Goal: Transaction & Acquisition: Download file/media

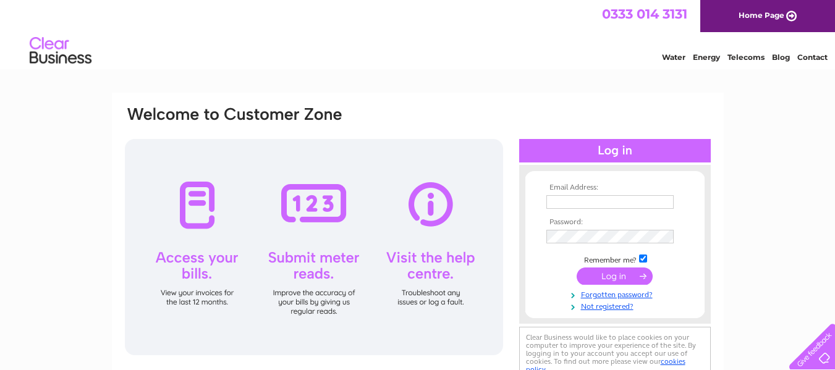
type input "[PERSON_NAME][EMAIL_ADDRESS][PERSON_NAME][DOMAIN_NAME]"
click at [604, 280] on input "submit" at bounding box center [615, 276] width 76 height 17
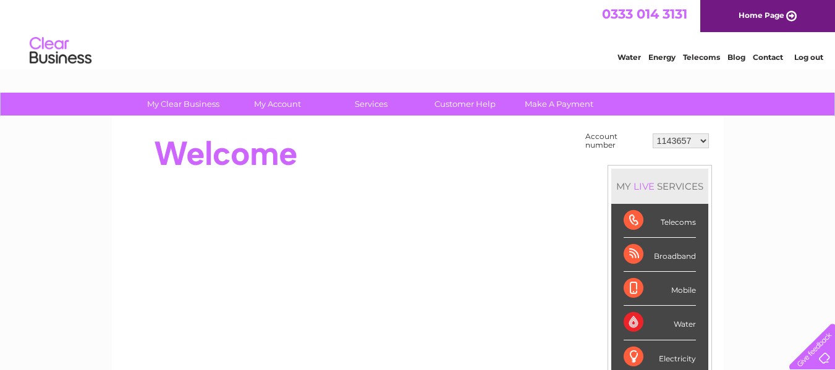
click at [674, 136] on select "1143657 30272068 30293204" at bounding box center [681, 140] width 56 height 15
select select "30293204"
click at [653, 133] on select "1143657 30272068 30293204" at bounding box center [681, 140] width 56 height 15
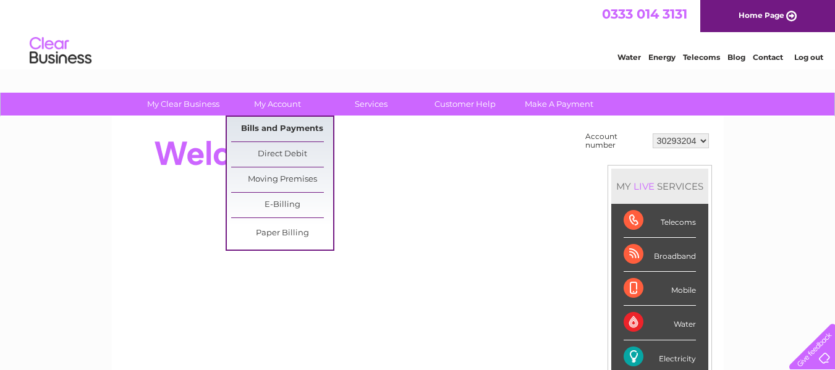
click at [266, 127] on link "Bills and Payments" at bounding box center [282, 129] width 102 height 25
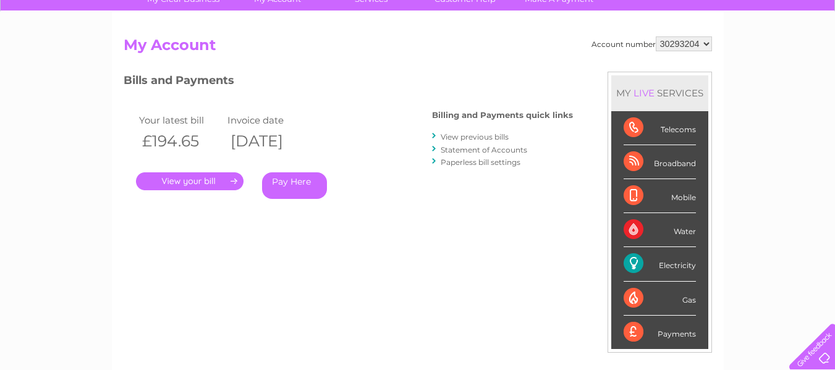
scroll to position [129, 0]
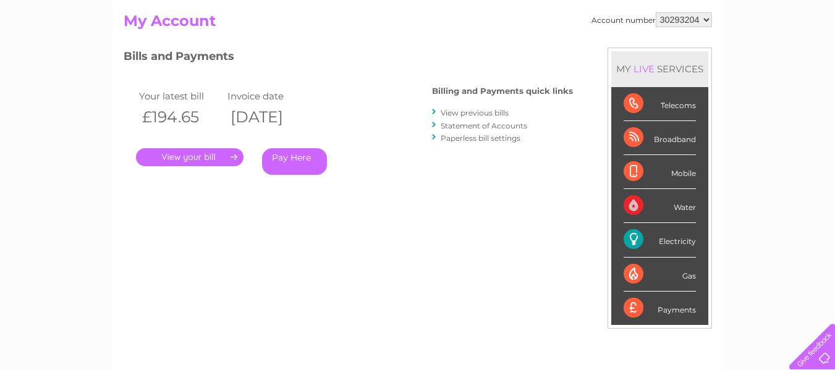
click at [474, 126] on link "Statement of Accounts" at bounding box center [484, 125] width 87 height 9
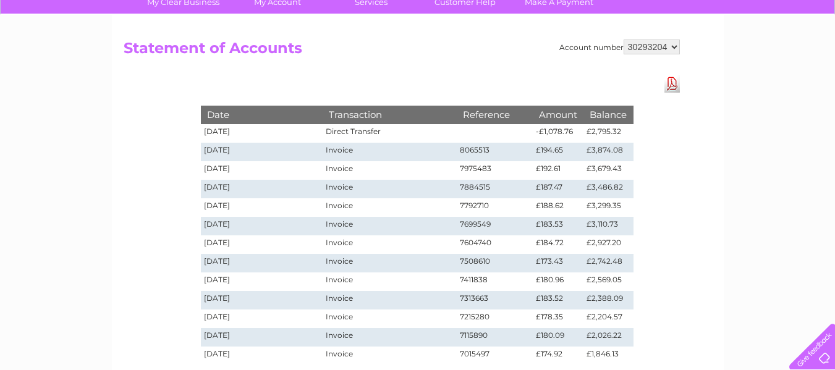
scroll to position [124, 0]
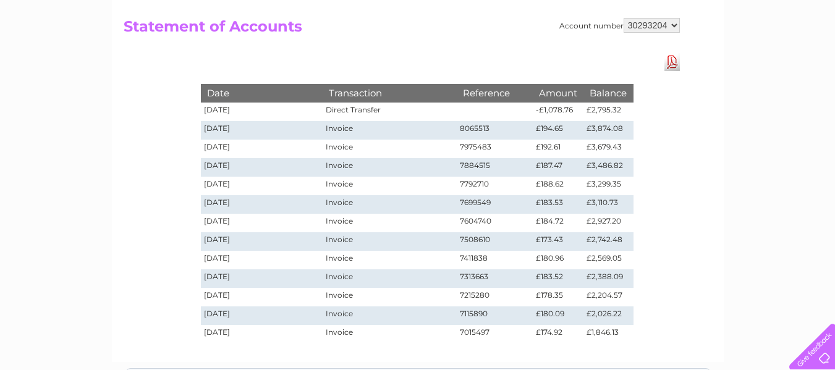
click at [189, 215] on div "Date Transaction Reference Amount Balance [DATE] Direct Transfer -£1,078.76 £2,…" at bounding box center [417, 201] width 494 height 296
click at [674, 58] on link "Download Pdf" at bounding box center [671, 62] width 15 height 18
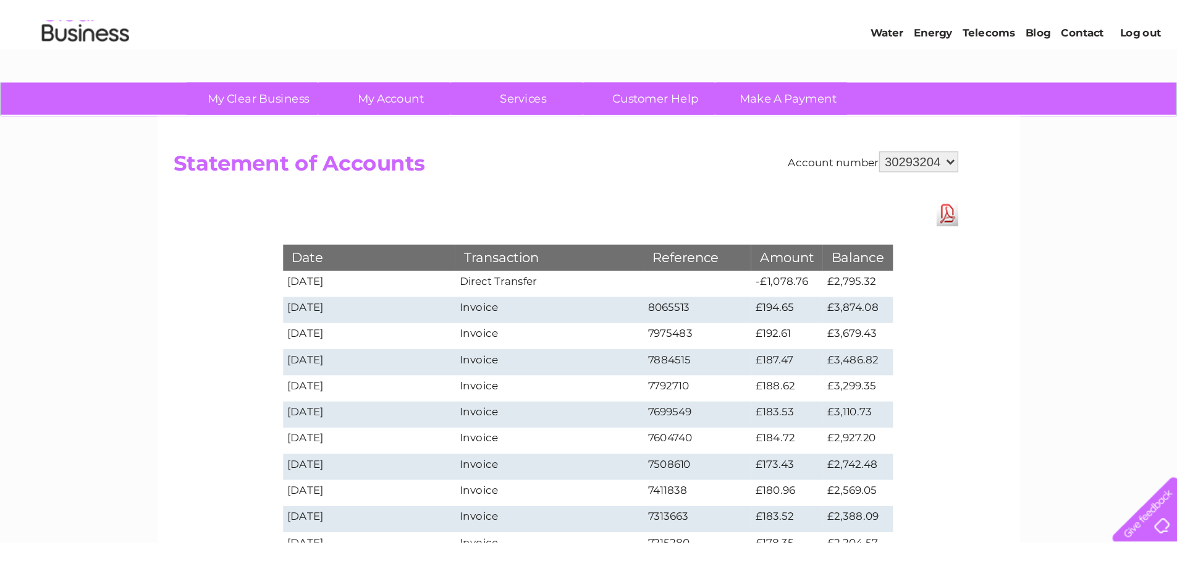
scroll to position [0, 0]
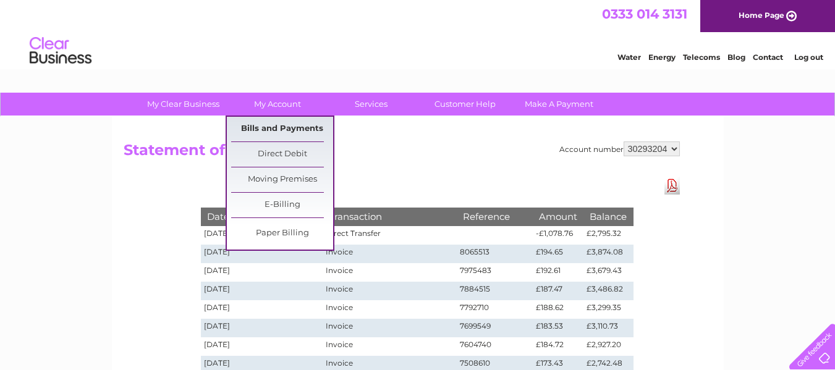
click at [265, 127] on link "Bills and Payments" at bounding box center [282, 129] width 102 height 25
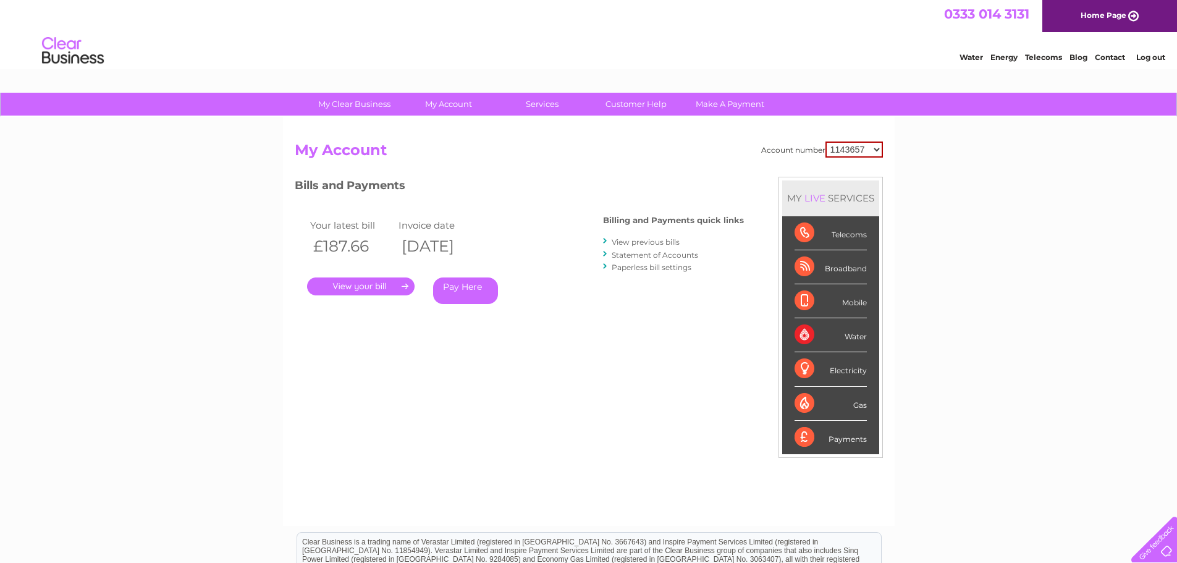
click at [649, 237] on link "View previous bills" at bounding box center [646, 241] width 68 height 9
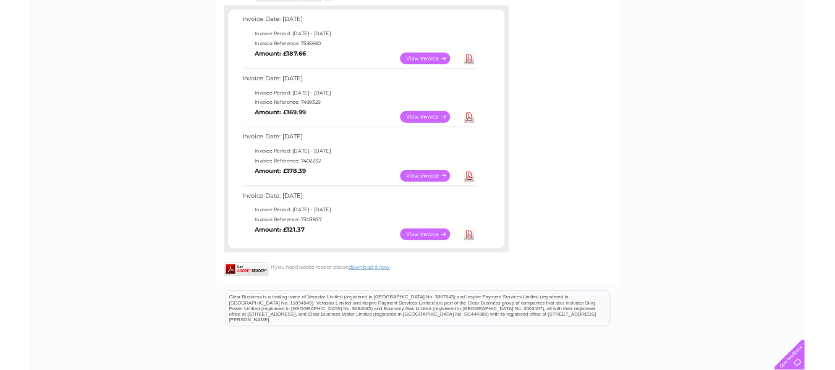
scroll to position [180, 0]
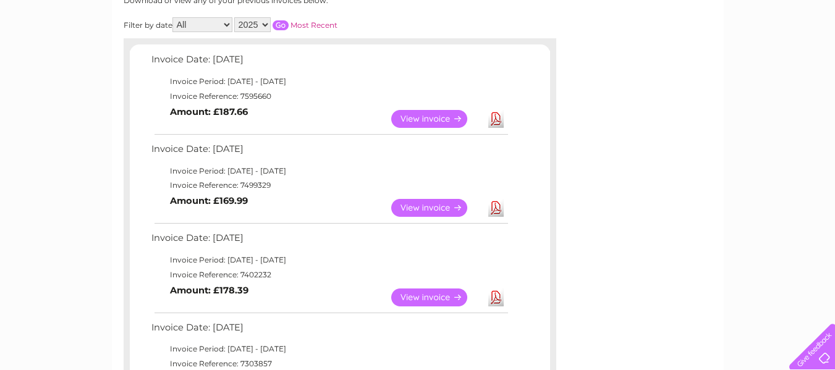
click at [255, 25] on select "2025 2024 2023 2022" at bounding box center [252, 24] width 36 height 15
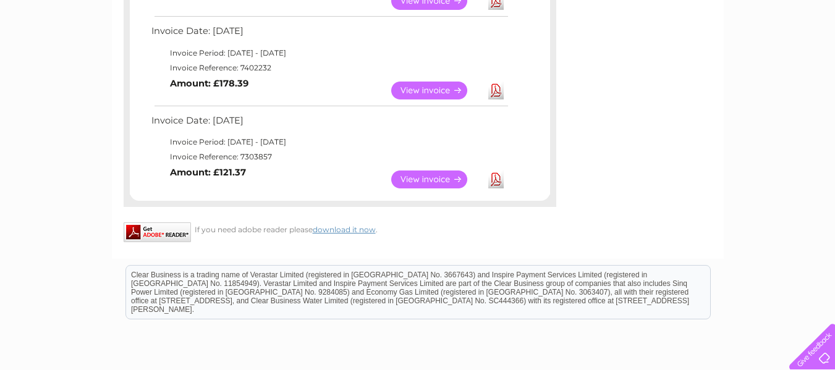
scroll to position [366, 0]
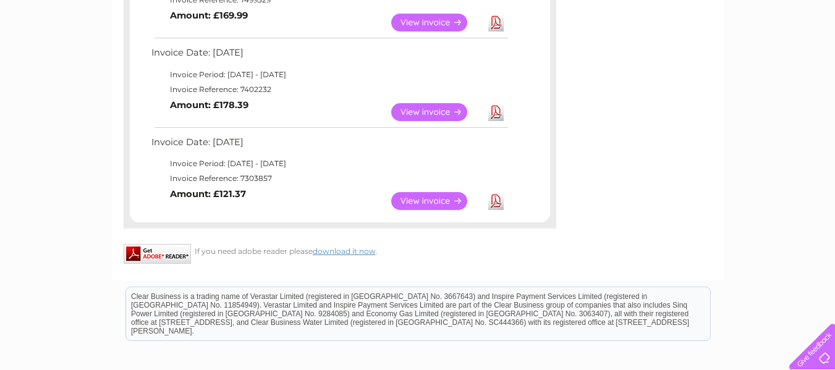
click at [494, 203] on link "Download" at bounding box center [495, 201] width 15 height 18
click at [496, 112] on link "Download" at bounding box center [495, 112] width 15 height 18
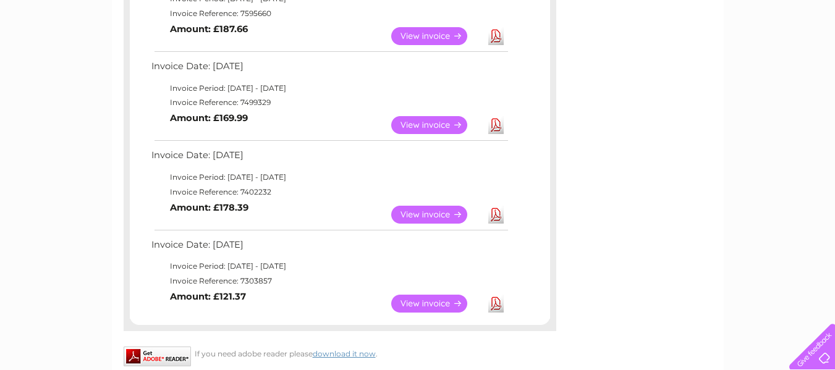
scroll to position [242, 0]
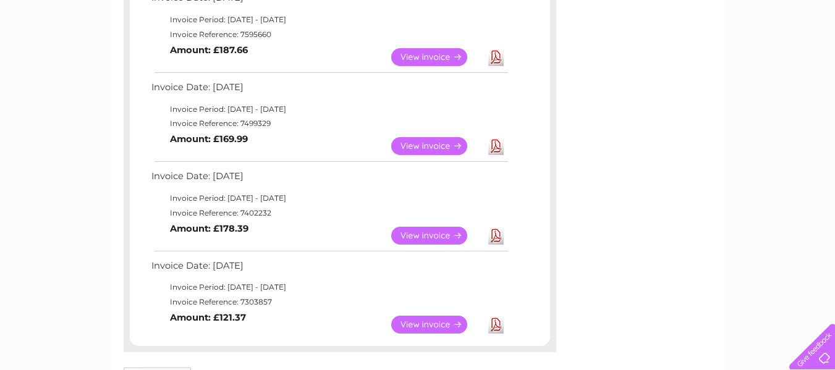
click at [490, 138] on link "Download" at bounding box center [495, 146] width 15 height 18
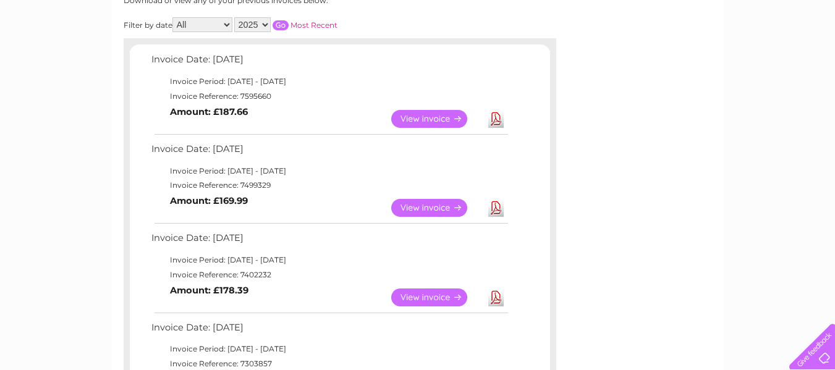
click at [499, 209] on link "Download" at bounding box center [495, 208] width 15 height 18
click at [489, 117] on link "Download" at bounding box center [495, 119] width 15 height 18
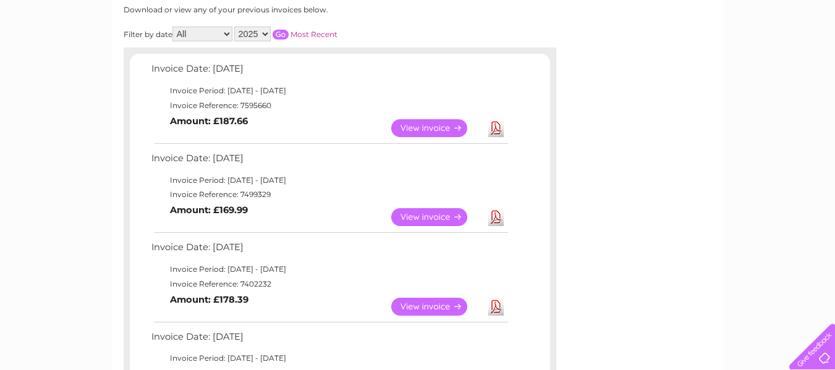
scroll to position [57, 0]
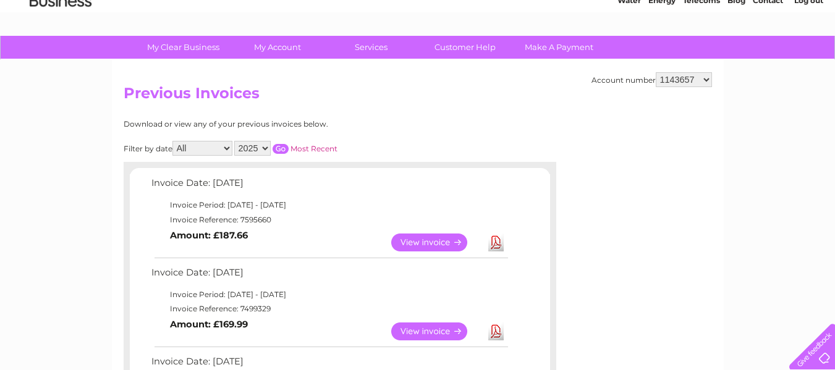
click at [264, 150] on select "2025 2024 2023 2022" at bounding box center [252, 148] width 36 height 15
click at [235, 141] on select "2025 2024 2023 2022" at bounding box center [252, 148] width 36 height 15
click at [284, 150] on input "button" at bounding box center [281, 149] width 16 height 10
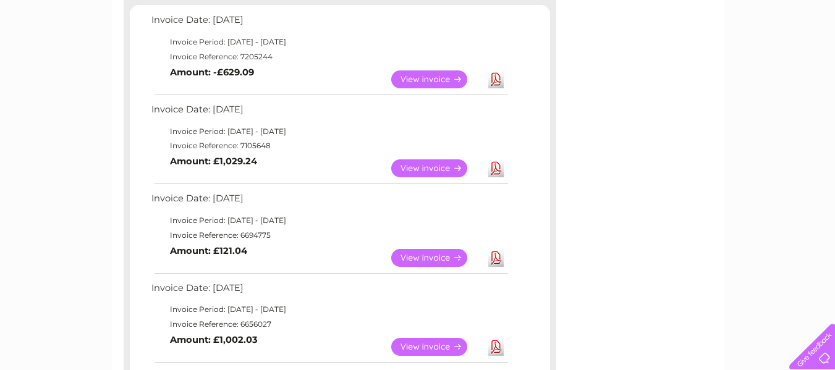
scroll to position [242, 0]
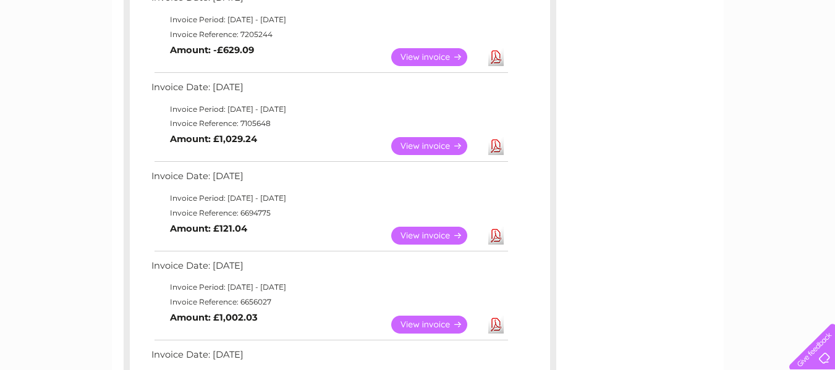
click at [496, 56] on link "Download" at bounding box center [495, 57] width 15 height 18
click at [496, 146] on link "Download" at bounding box center [495, 146] width 15 height 18
click at [496, 240] on link "Download" at bounding box center [495, 236] width 15 height 18
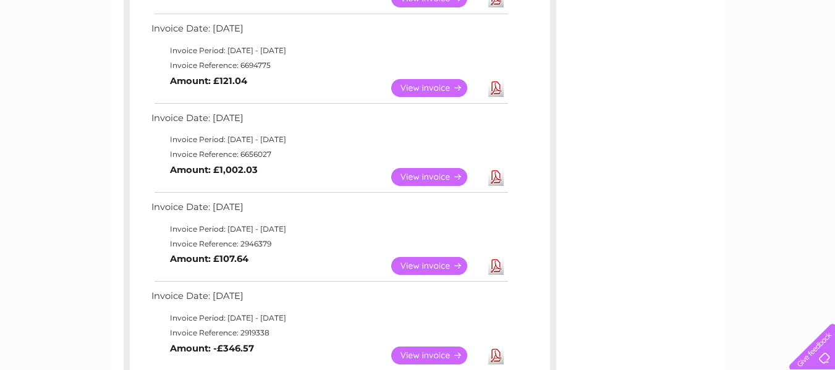
scroll to position [428, 0]
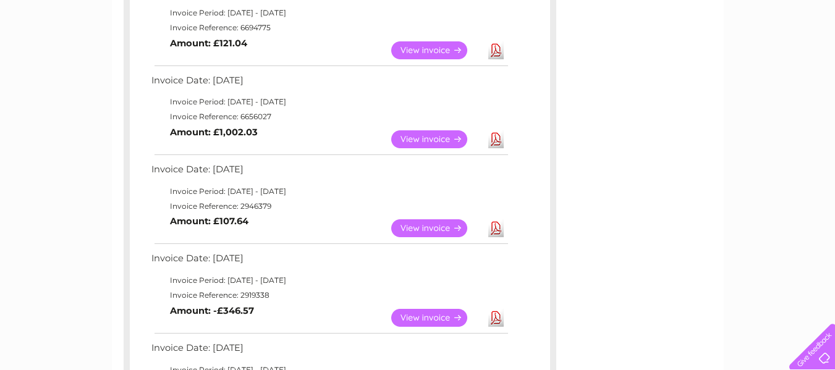
click at [494, 142] on link "Download" at bounding box center [495, 139] width 15 height 18
click at [494, 229] on link "Download" at bounding box center [495, 228] width 15 height 18
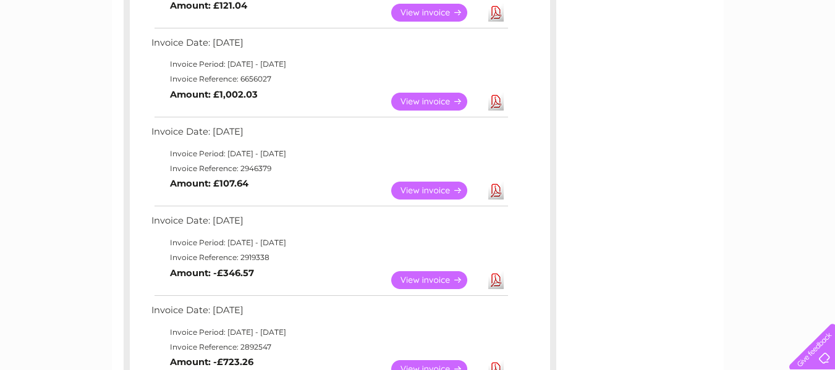
scroll to position [489, 0]
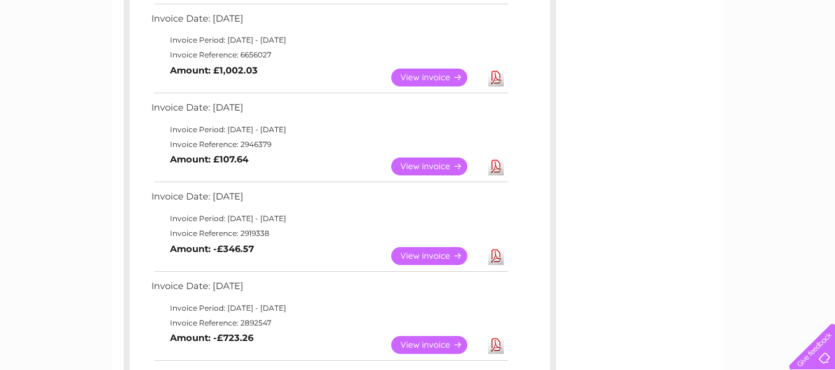
click at [499, 255] on link "Download" at bounding box center [495, 256] width 15 height 18
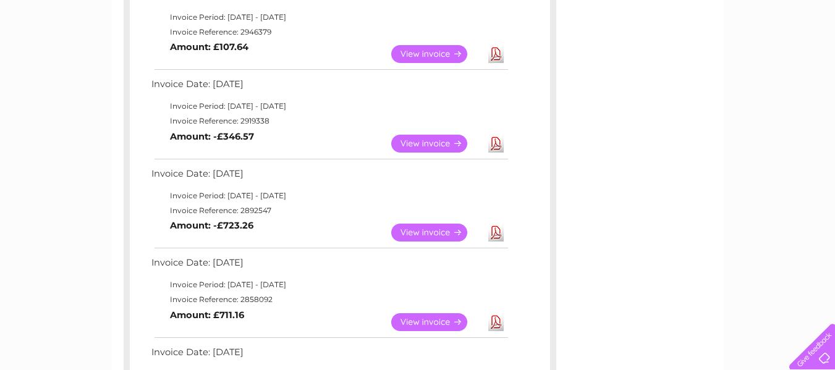
scroll to position [613, 0]
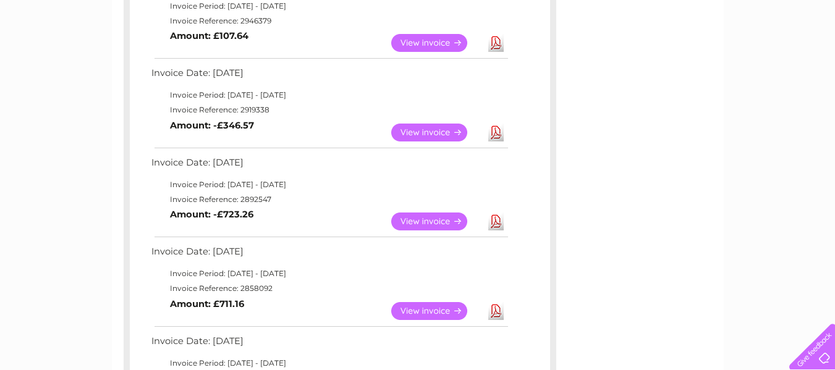
click at [496, 218] on link "Download" at bounding box center [495, 222] width 15 height 18
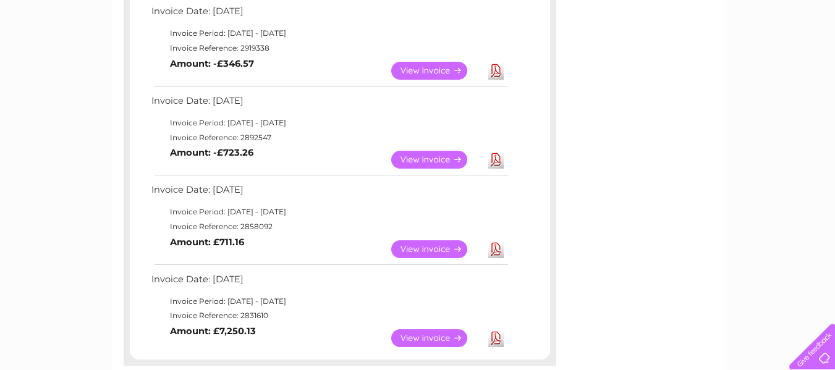
click at [496, 250] on link "Download" at bounding box center [495, 249] width 15 height 18
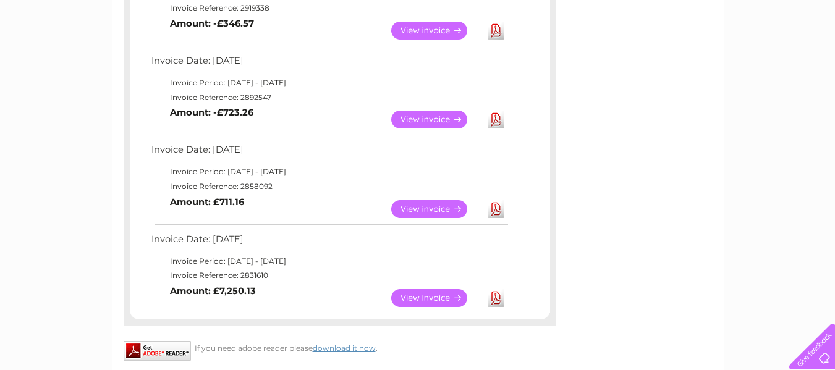
scroll to position [737, 0]
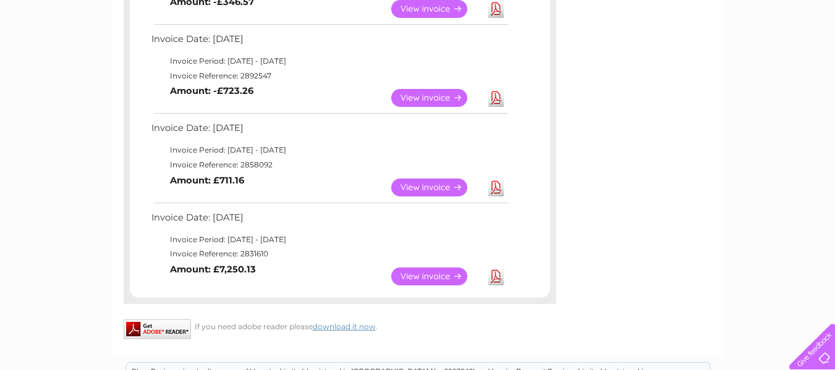
click at [497, 275] on link "Download" at bounding box center [495, 277] width 15 height 18
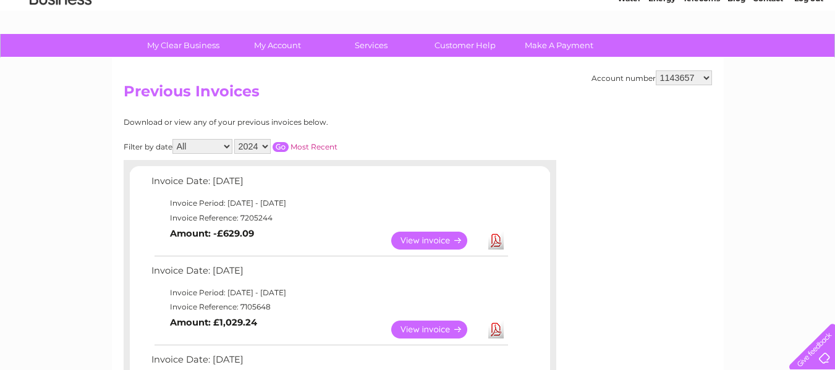
scroll to position [57, 0]
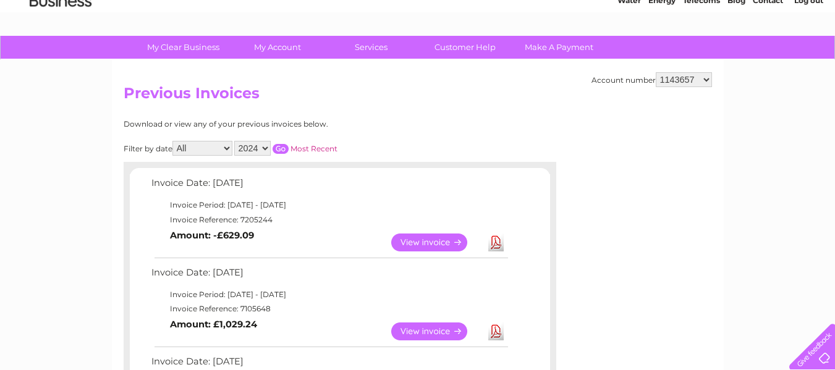
click at [260, 146] on select "2025 2024 2023 2022" at bounding box center [252, 148] width 36 height 15
click at [235, 141] on select "2025 2024 2023 2022" at bounding box center [252, 148] width 36 height 15
click at [278, 145] on input "button" at bounding box center [281, 149] width 16 height 10
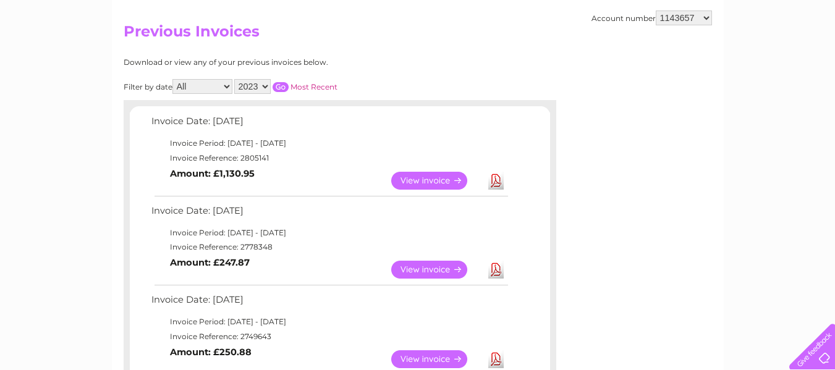
click at [497, 179] on link "Download" at bounding box center [495, 181] width 15 height 18
click at [497, 273] on link "Download" at bounding box center [495, 270] width 15 height 18
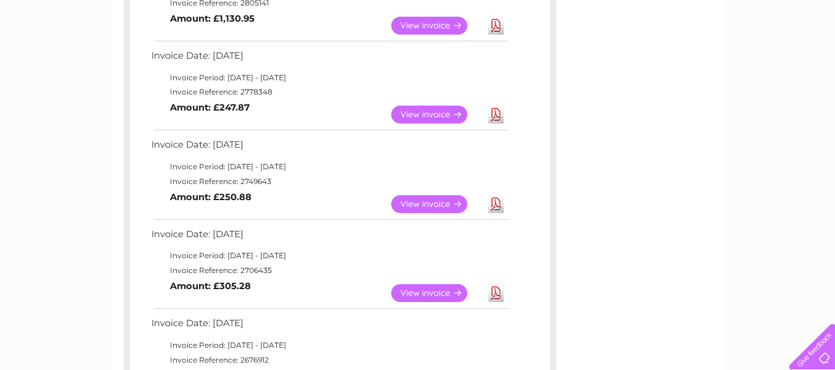
scroll to position [304, 0]
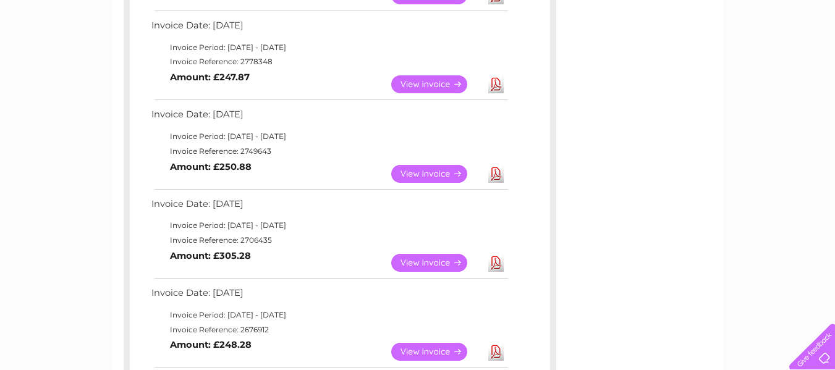
click at [494, 178] on link "Download" at bounding box center [495, 174] width 15 height 18
click at [496, 261] on link "Download" at bounding box center [495, 263] width 15 height 18
click at [494, 351] on link "Download" at bounding box center [495, 352] width 15 height 18
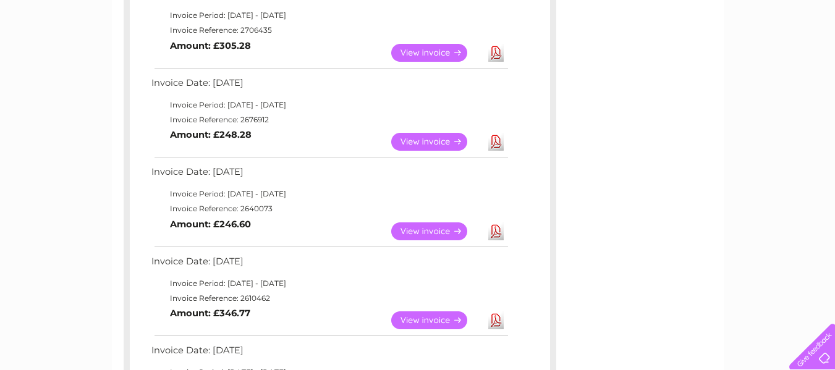
scroll to position [551, 0]
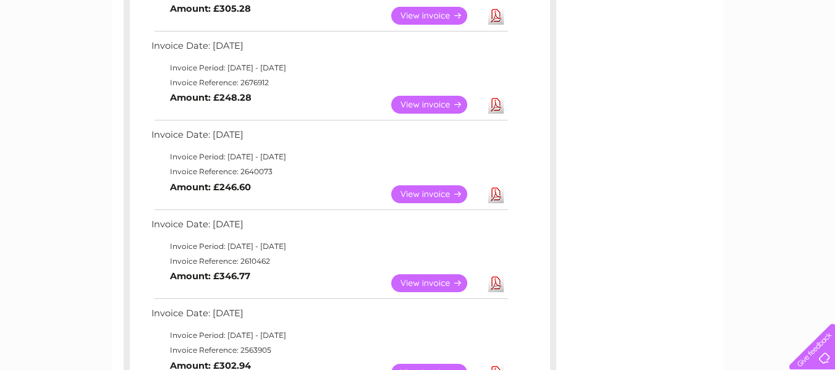
click at [494, 194] on link "Download" at bounding box center [495, 194] width 15 height 18
click at [497, 282] on link "Download" at bounding box center [495, 283] width 15 height 18
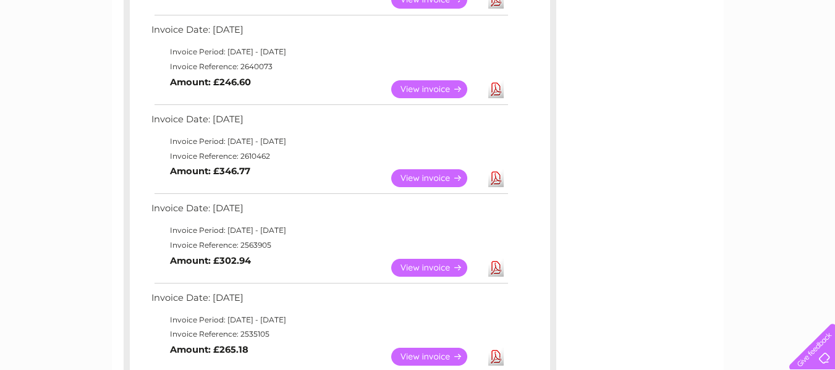
scroll to position [675, 0]
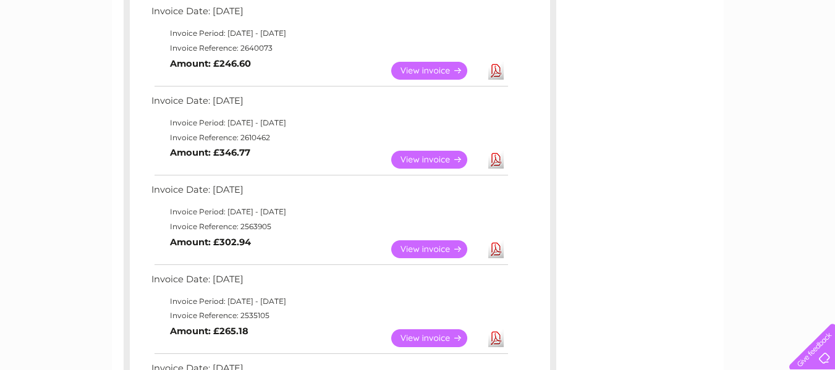
click at [496, 252] on link "Download" at bounding box center [495, 249] width 15 height 18
click at [496, 338] on link "Download" at bounding box center [495, 338] width 15 height 18
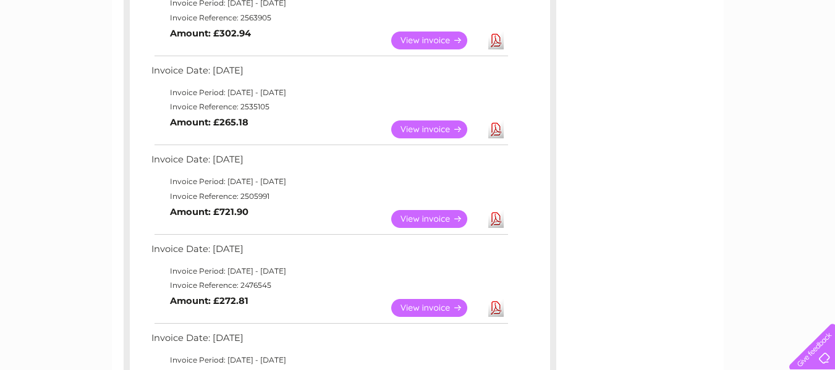
scroll to position [922, 0]
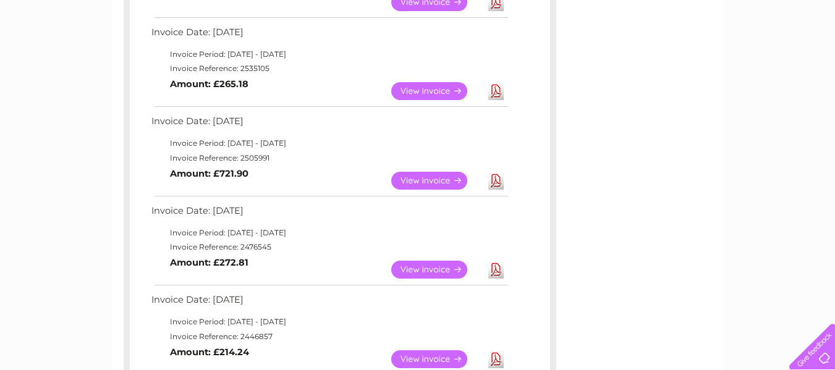
click at [492, 178] on link "Download" at bounding box center [495, 181] width 15 height 18
click at [497, 269] on link "Download" at bounding box center [495, 270] width 15 height 18
click at [497, 357] on link "Download" at bounding box center [495, 359] width 15 height 18
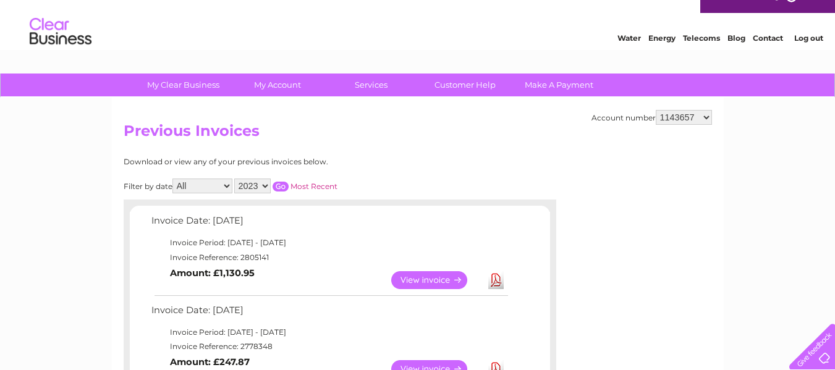
scroll to position [0, 0]
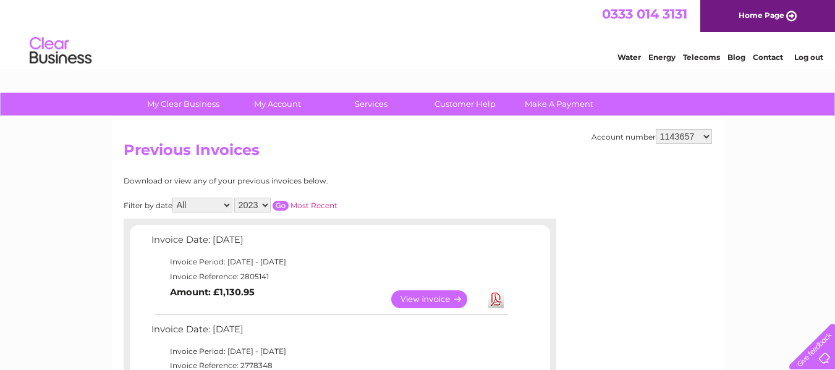
click at [247, 205] on select "2025 2024 2023 2022" at bounding box center [252, 205] width 36 height 15
select select "2022"
click at [235, 198] on select "2025 2024 2023 2022" at bounding box center [252, 205] width 36 height 15
click at [279, 206] on input "button" at bounding box center [281, 206] width 16 height 10
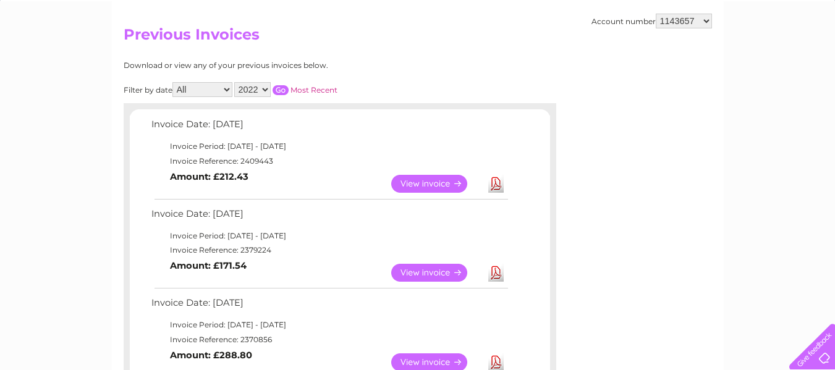
scroll to position [124, 0]
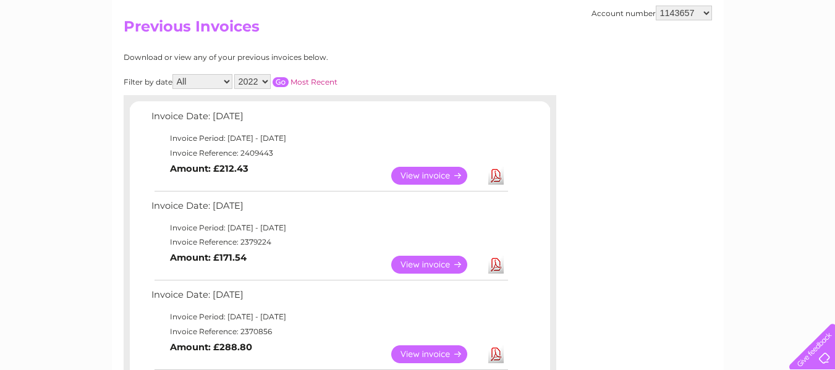
click at [494, 174] on link "Download" at bounding box center [495, 176] width 15 height 18
click at [494, 269] on link "Download" at bounding box center [495, 265] width 15 height 18
click at [494, 347] on link "Download" at bounding box center [495, 354] width 15 height 18
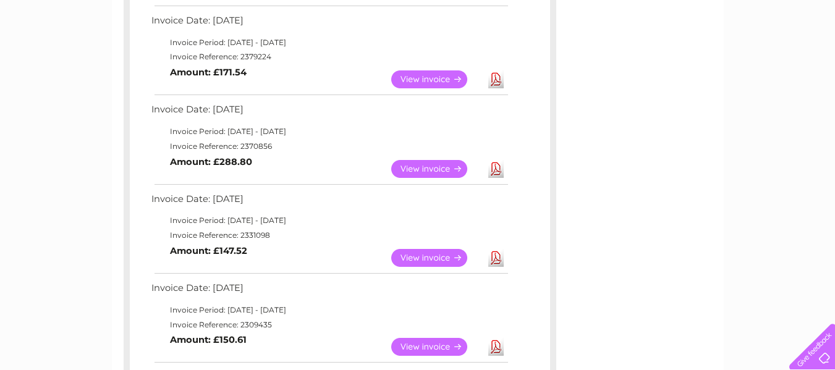
scroll to position [371, 0]
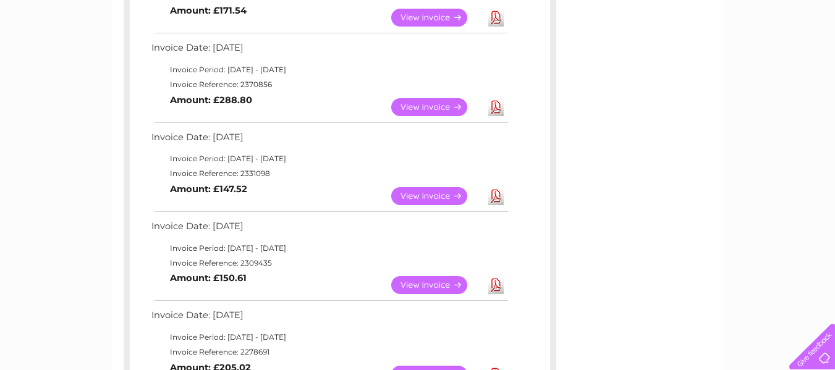
click at [495, 194] on link "Download" at bounding box center [495, 196] width 15 height 18
click at [496, 287] on link "Download" at bounding box center [495, 285] width 15 height 18
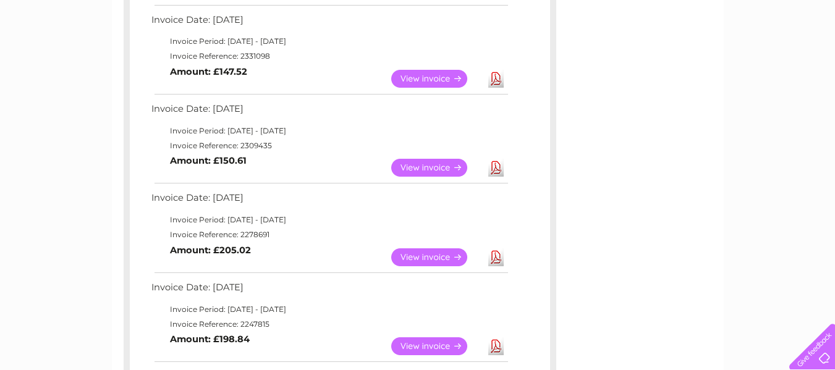
scroll to position [494, 0]
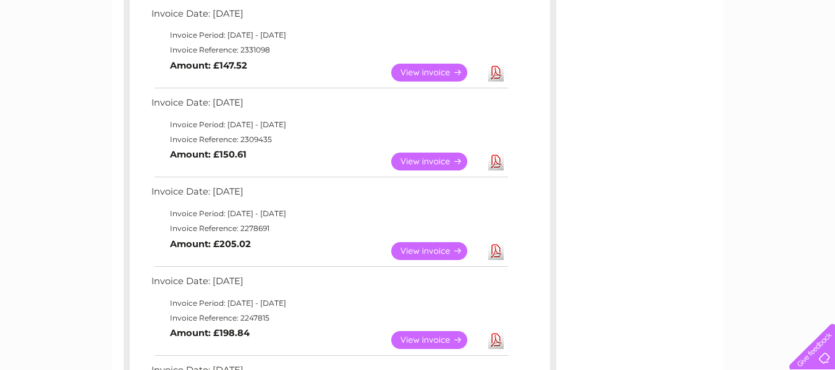
click at [496, 251] on link "Download" at bounding box center [495, 251] width 15 height 18
click at [494, 337] on link "Download" at bounding box center [495, 340] width 15 height 18
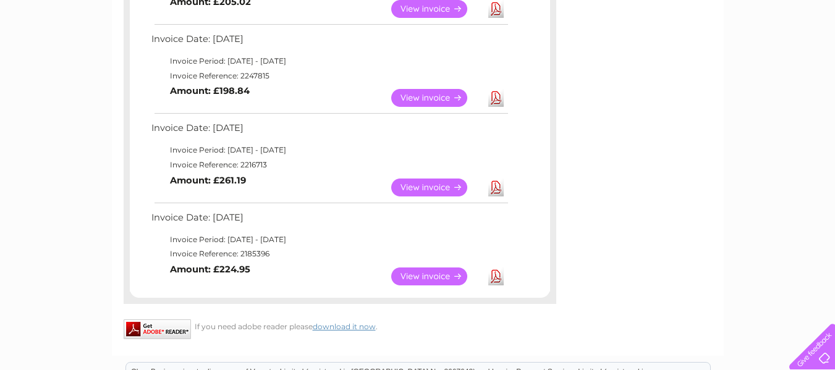
scroll to position [742, 0]
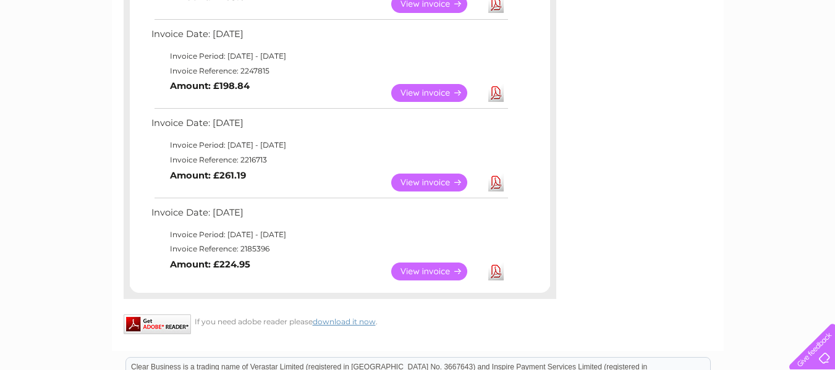
click at [496, 181] on link "Download" at bounding box center [495, 183] width 15 height 18
click at [497, 271] on link "Download" at bounding box center [495, 272] width 15 height 18
